Goal: Task Accomplishment & Management: Complete application form

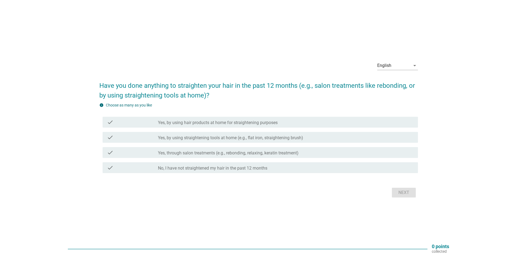
click at [289, 167] on div "check_box_outline_blank No, I have not straightened my hair in the past 12 mont…" at bounding box center [286, 168] width 256 height 7
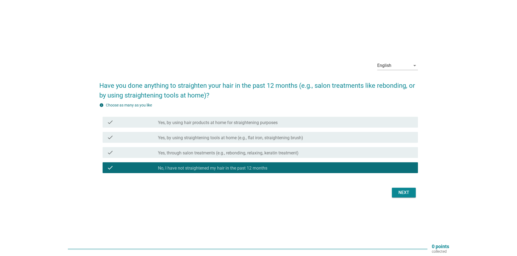
click at [400, 194] on div "Next" at bounding box center [403, 193] width 15 height 7
